Goal: Task Accomplishment & Management: Manage account settings

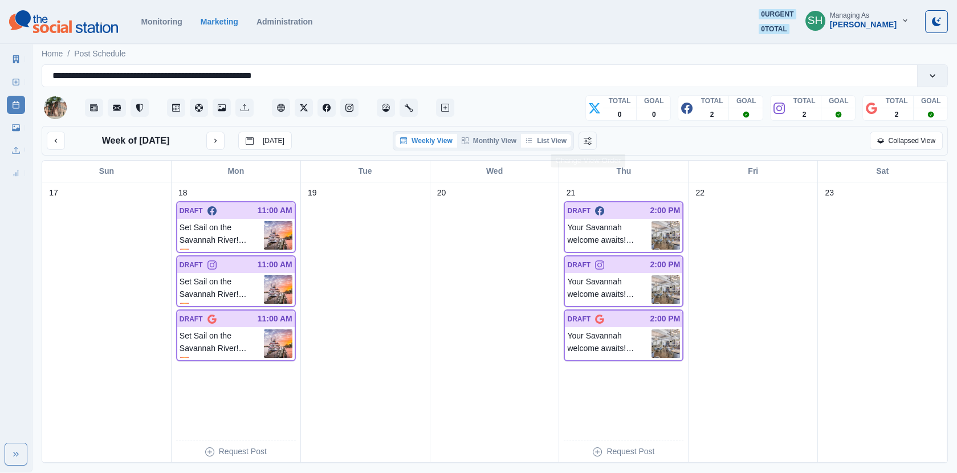
click at [526, 137] on button "List View" at bounding box center [546, 141] width 50 height 14
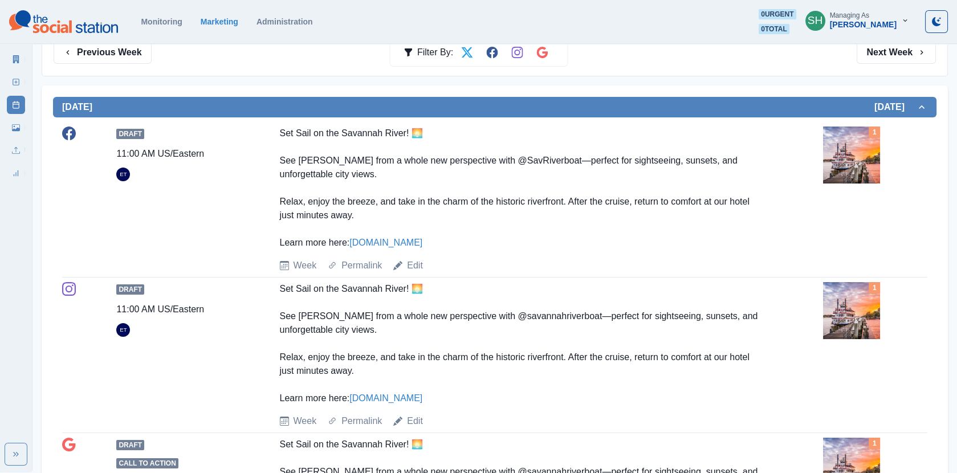
scroll to position [202, 0]
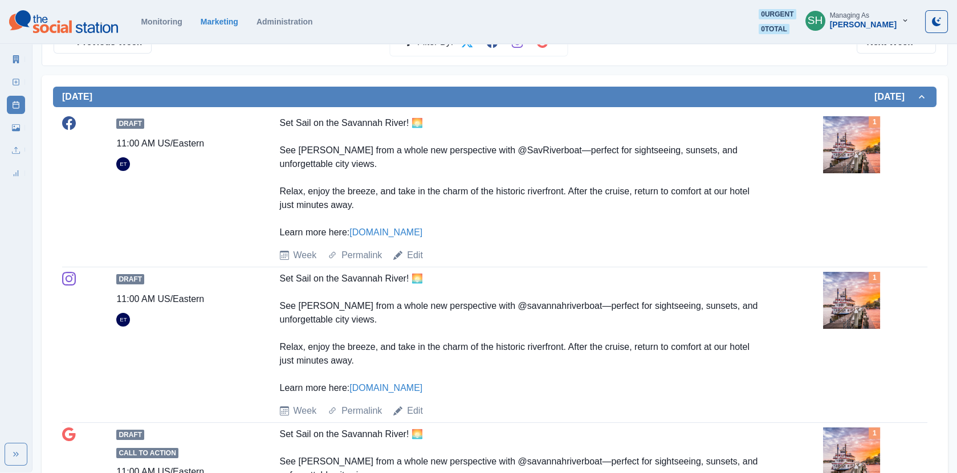
click at [832, 167] on img at bounding box center [851, 144] width 57 height 57
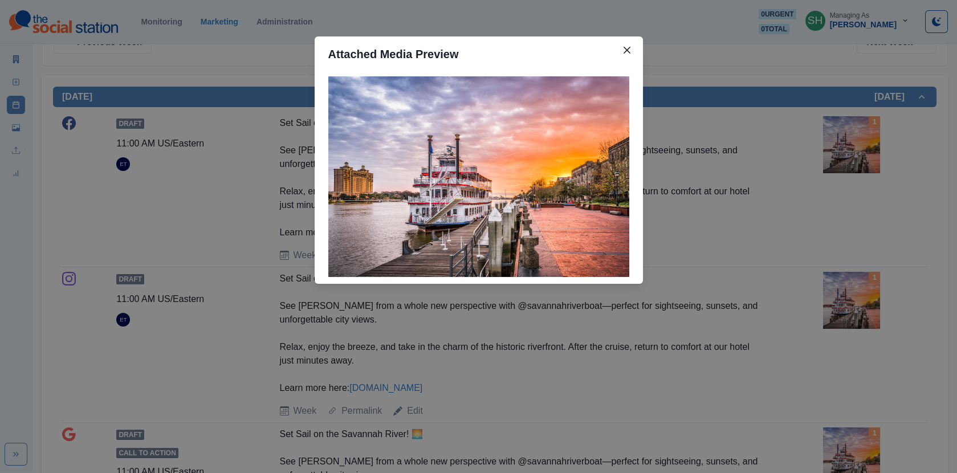
click at [719, 106] on div "Attached Media Preview" at bounding box center [478, 236] width 957 height 473
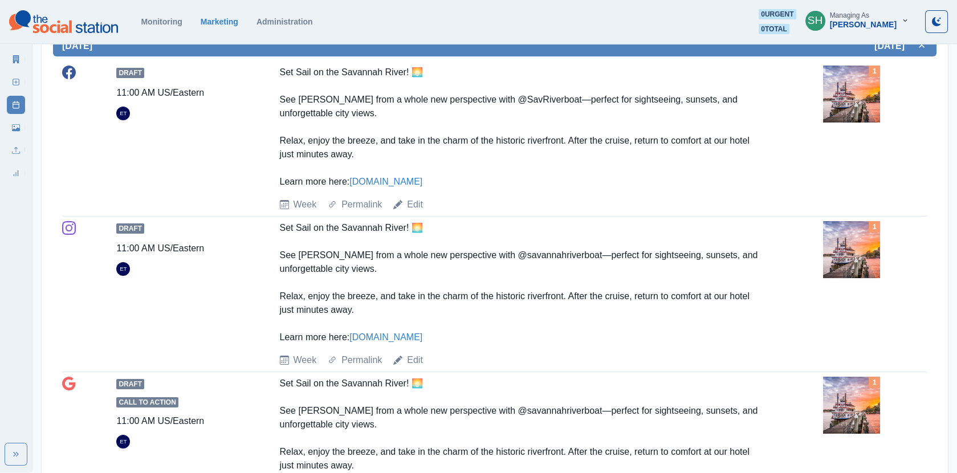
scroll to position [254, 0]
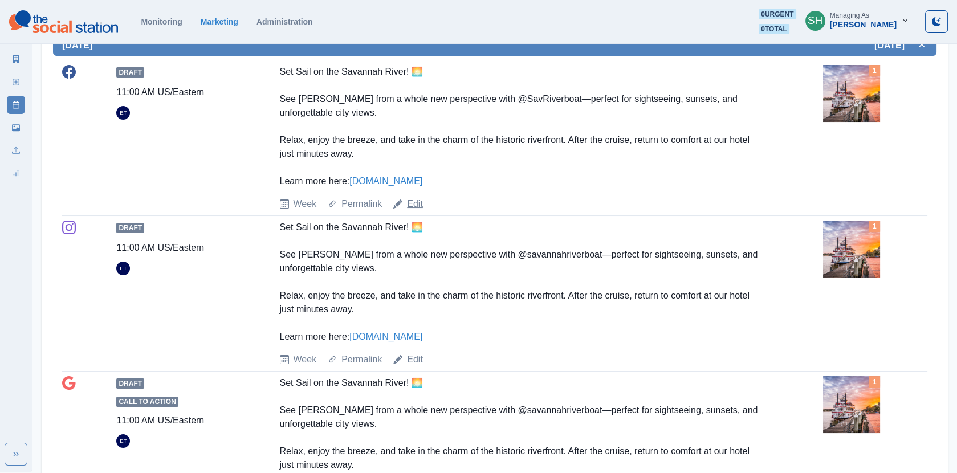
click at [416, 203] on link "Edit" at bounding box center [415, 204] width 16 height 14
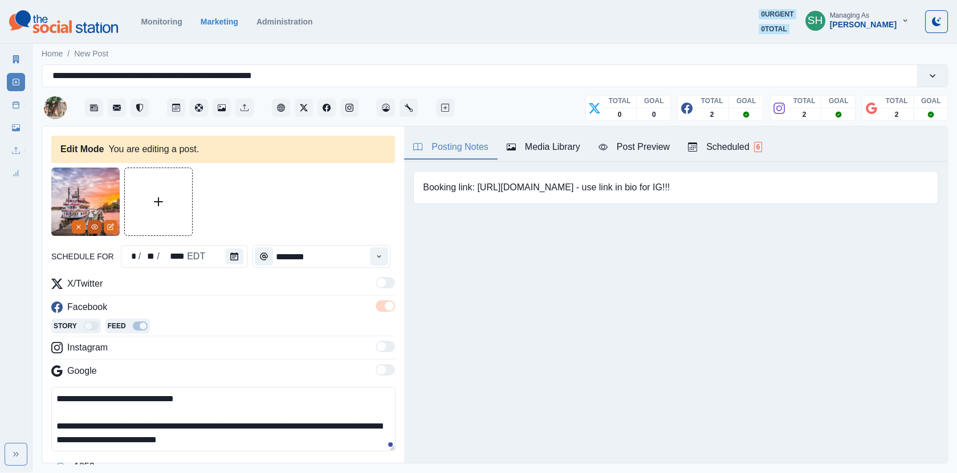
click at [95, 229] on icon "View Media" at bounding box center [94, 226] width 7 height 7
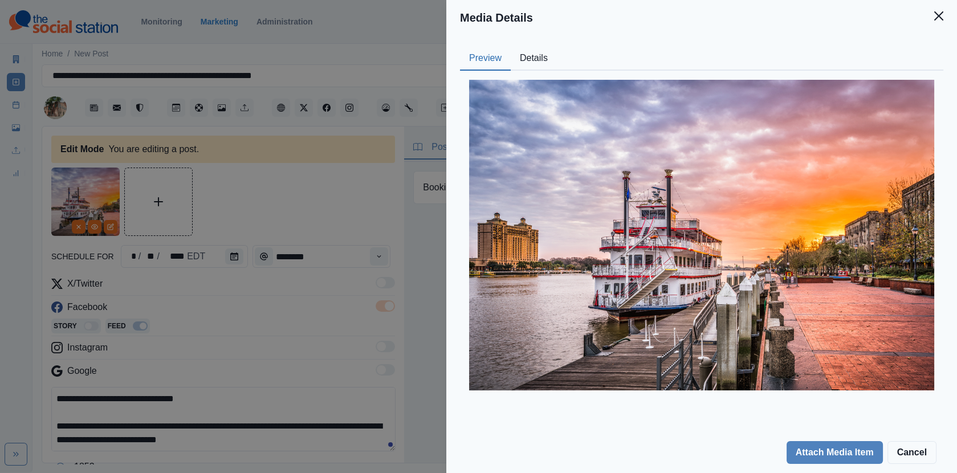
click at [535, 58] on button "Details" at bounding box center [534, 59] width 46 height 24
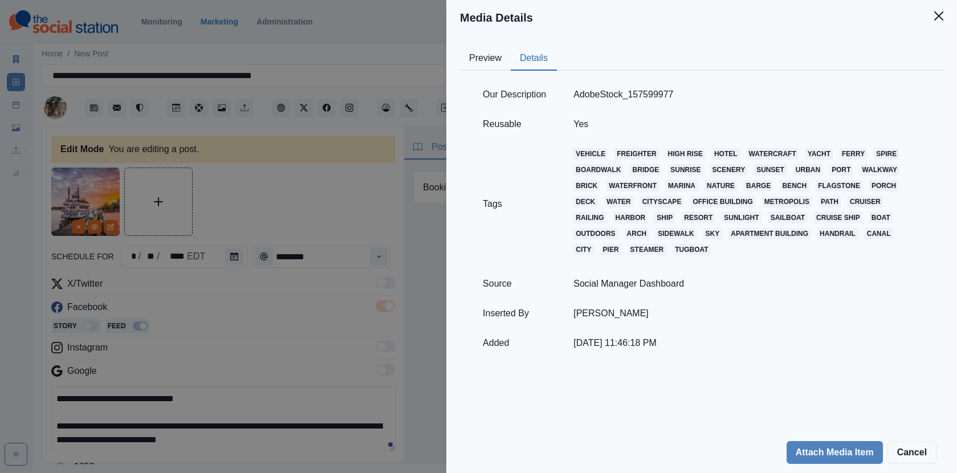
click at [267, 205] on div "Media Details Preview Details Our Description AdobeStock_157599977 Reusable Yes…" at bounding box center [478, 236] width 957 height 473
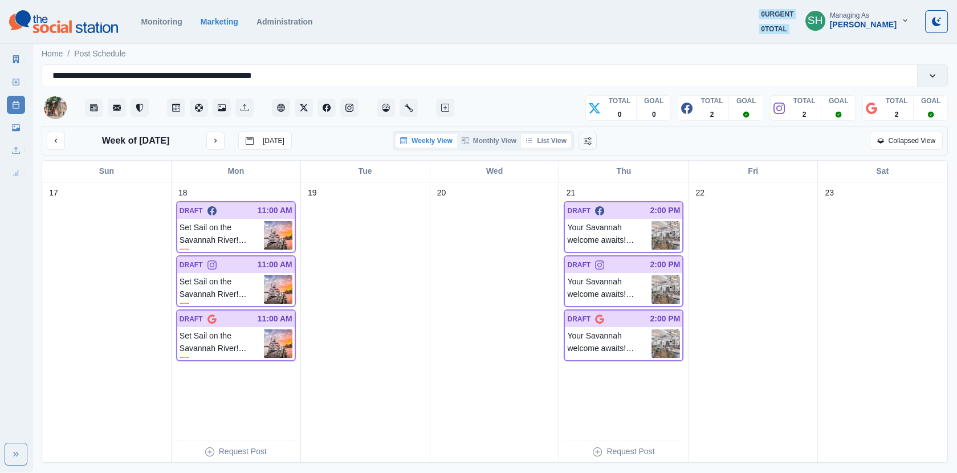
click at [570, 144] on button "List View" at bounding box center [546, 141] width 50 height 14
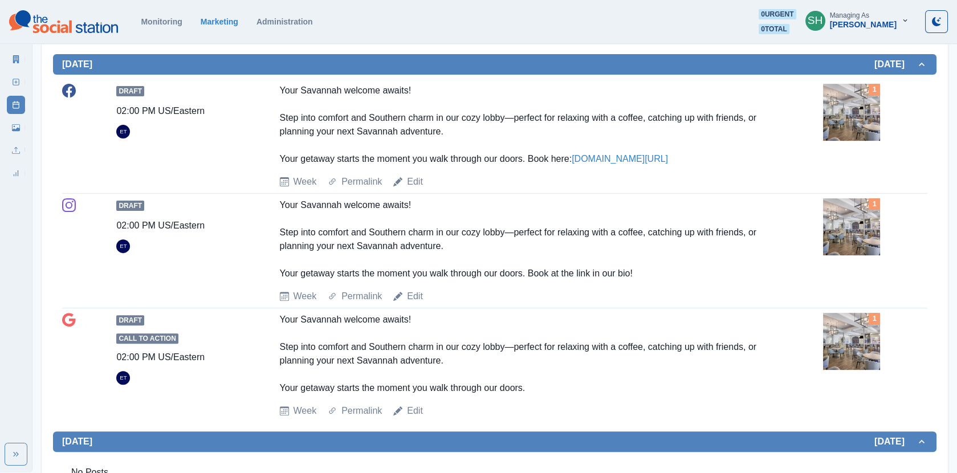
scroll to position [842, 0]
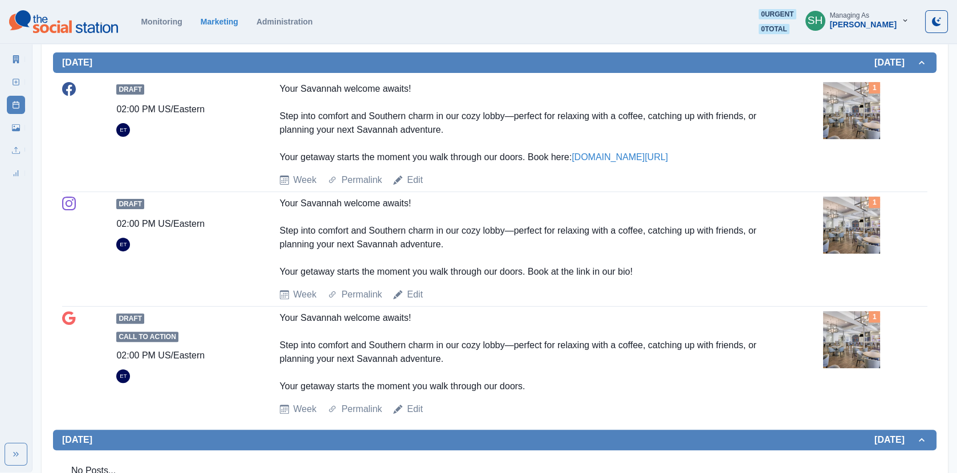
click at [868, 128] on img at bounding box center [851, 110] width 57 height 57
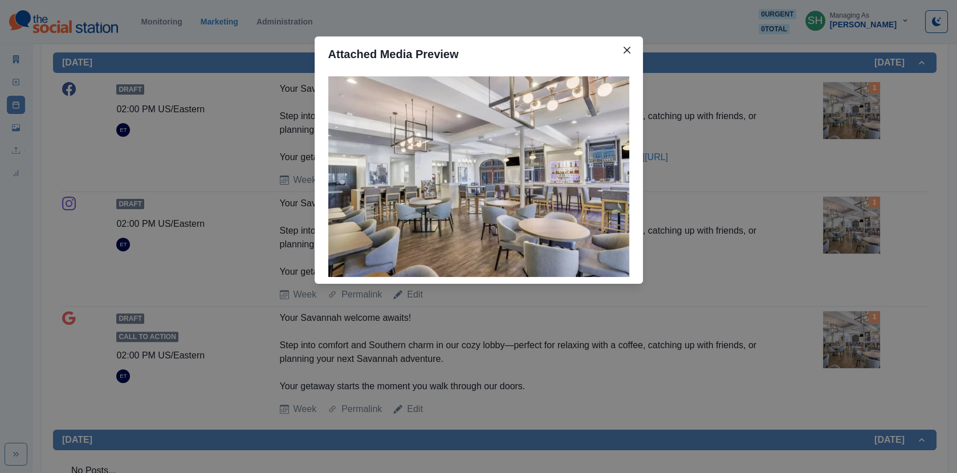
click at [868, 128] on div "Attached Media Preview" at bounding box center [478, 236] width 957 height 473
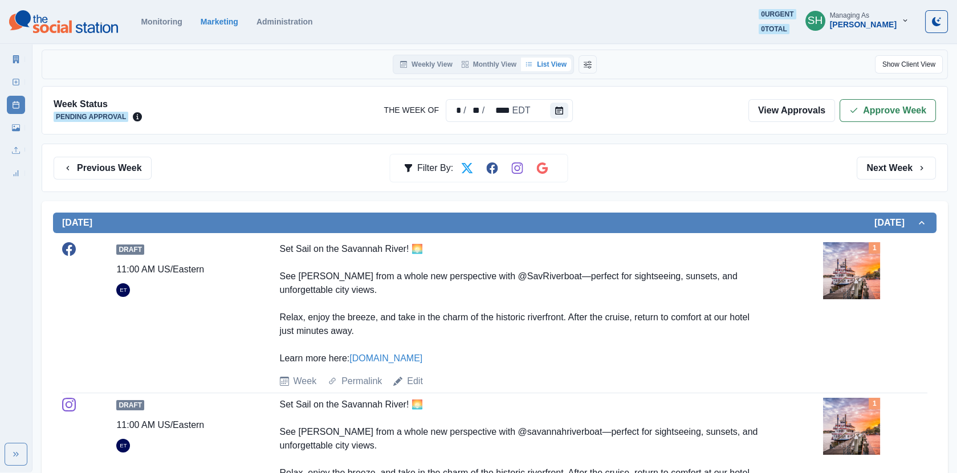
scroll to position [0, 0]
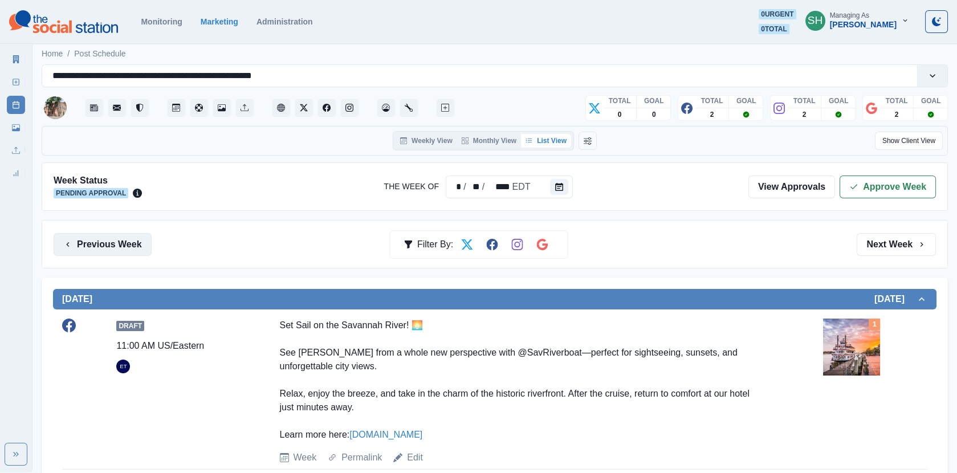
click at [126, 251] on button "Previous Week" at bounding box center [103, 244] width 98 height 23
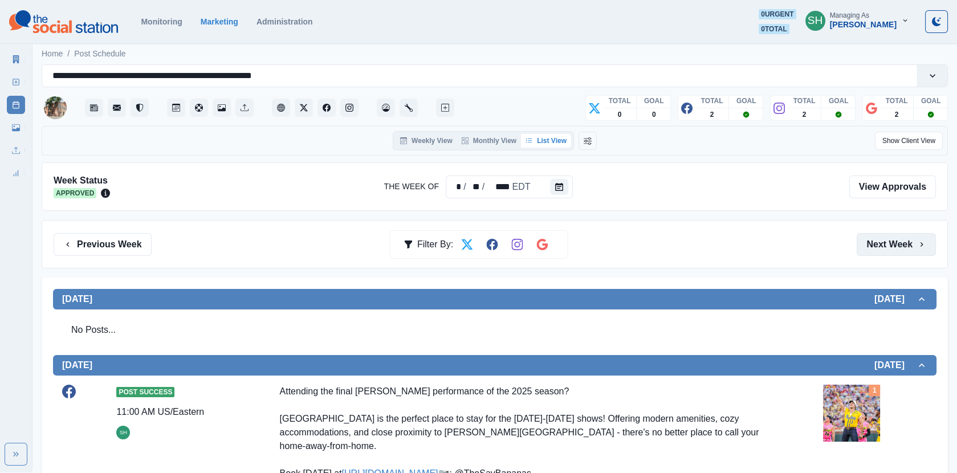
click at [892, 248] on button "Next Week" at bounding box center [896, 244] width 79 height 23
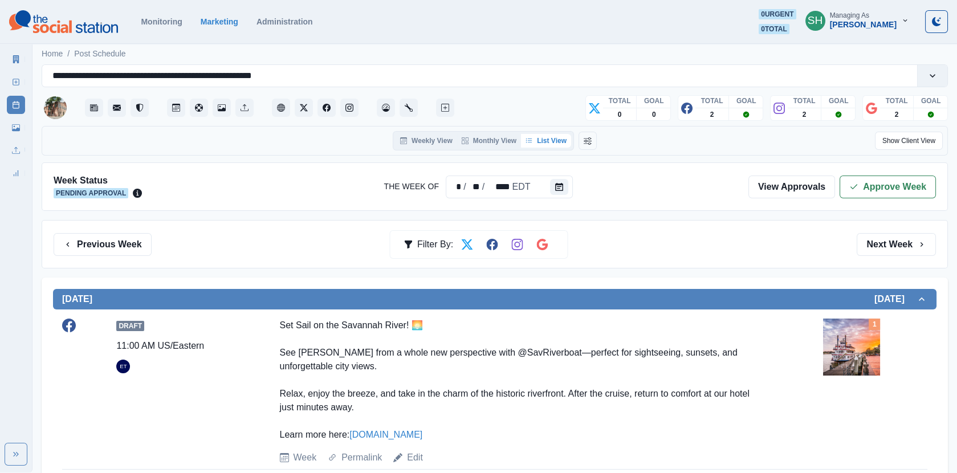
click at [870, 170] on div "Week Status Pending Approval The Week Of * / ** / **** EDT View Approvals Appro…" at bounding box center [495, 186] width 906 height 48
click at [870, 196] on button "Approve Week" at bounding box center [888, 187] width 96 height 23
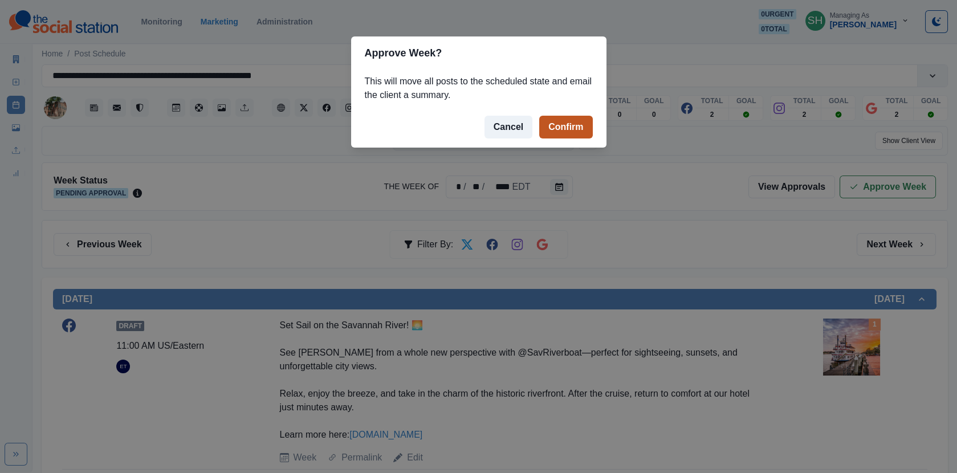
click at [584, 127] on button "Confirm" at bounding box center [565, 127] width 53 height 23
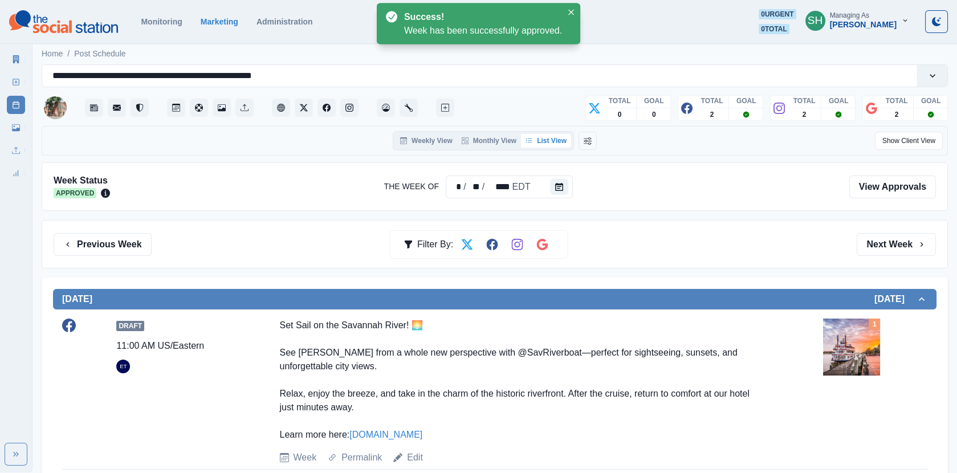
click at [13, 59] on icon at bounding box center [16, 59] width 6 height 8
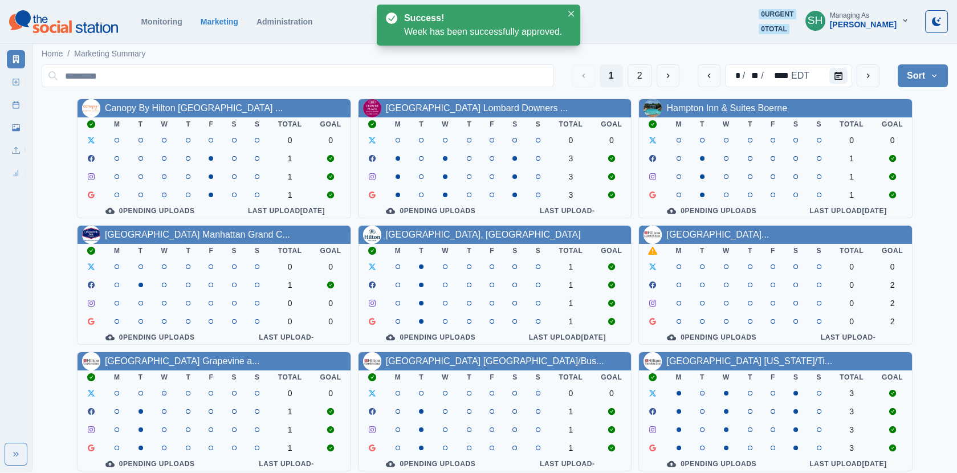
scroll to position [138, 0]
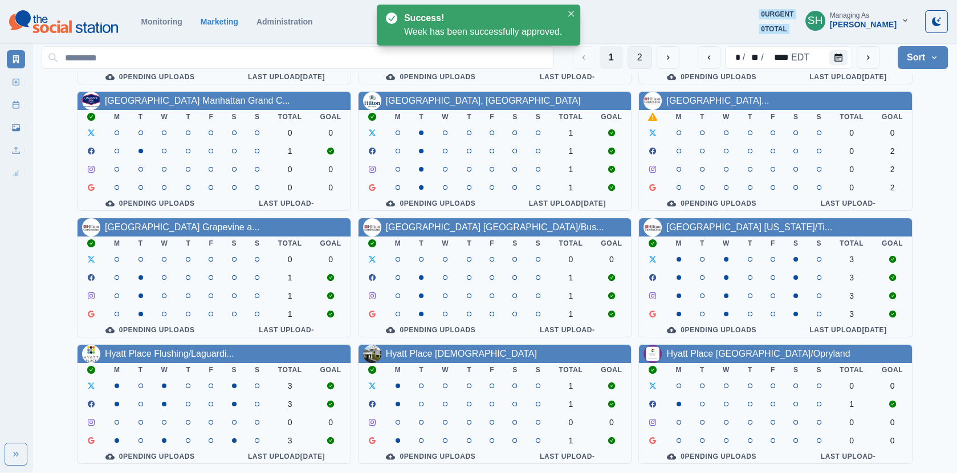
click at [644, 65] on button "2" at bounding box center [640, 57] width 25 height 23
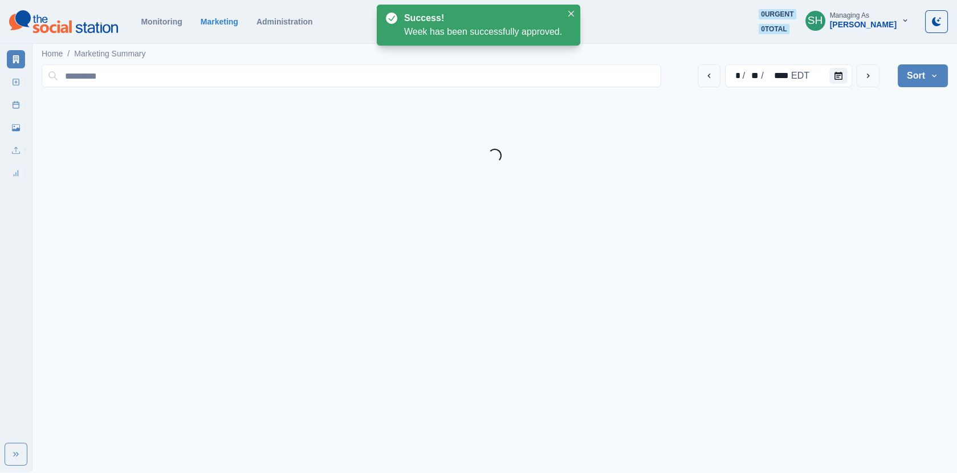
scroll to position [0, 0]
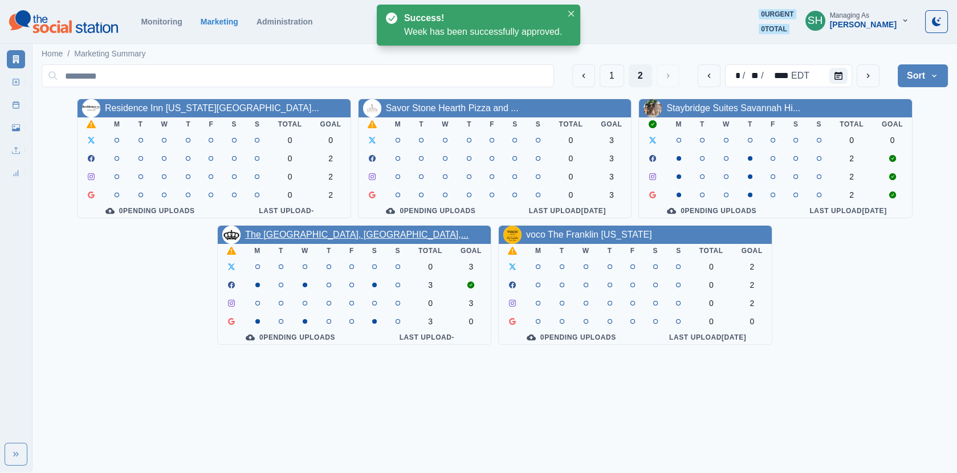
click at [310, 237] on link "The [GEOGRAPHIC_DATA], [GEOGRAPHIC_DATA],..." at bounding box center [356, 235] width 223 height 10
